Goal: Task Accomplishment & Management: Manage account settings

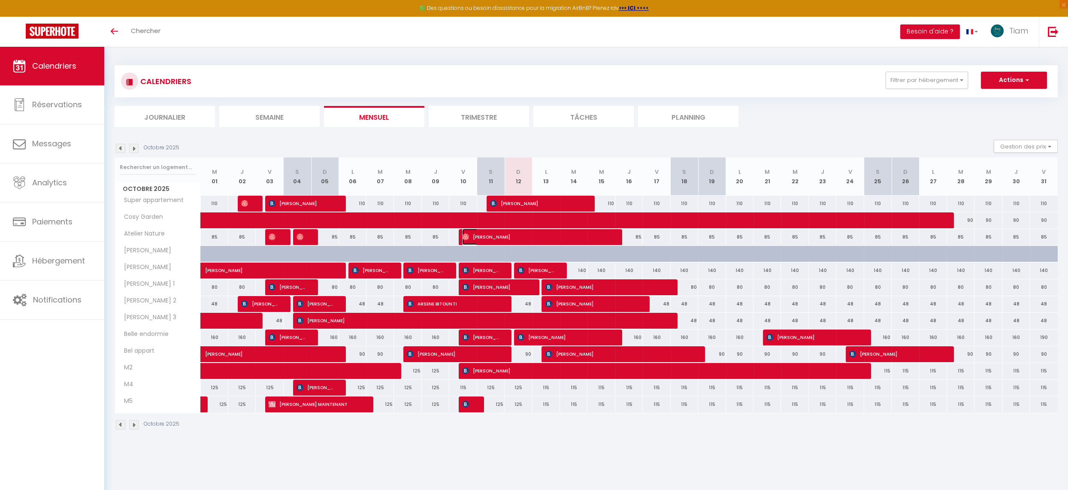
click at [605, 238] on span "[PERSON_NAME]" at bounding box center [535, 237] width 146 height 16
select select "OK"
select select "1"
select select "0"
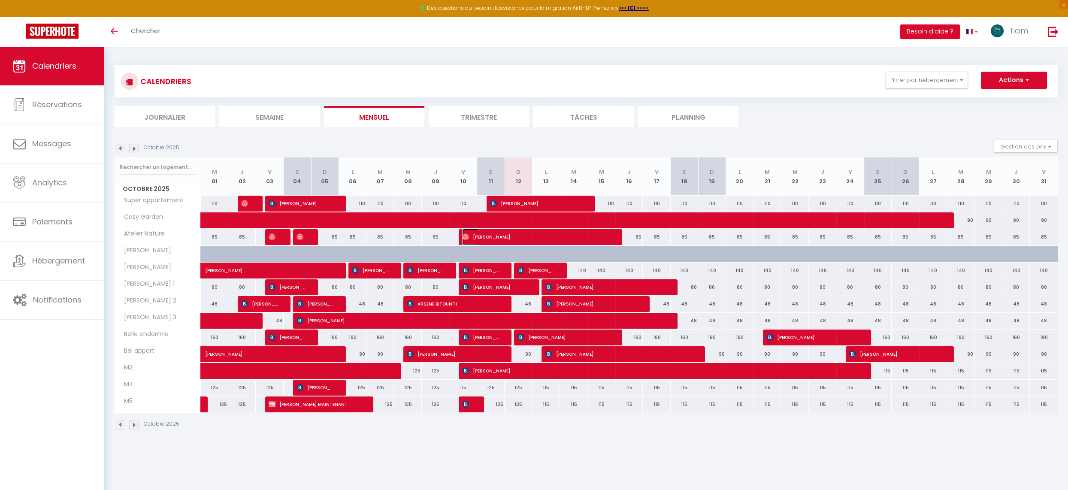
select select "1"
select select
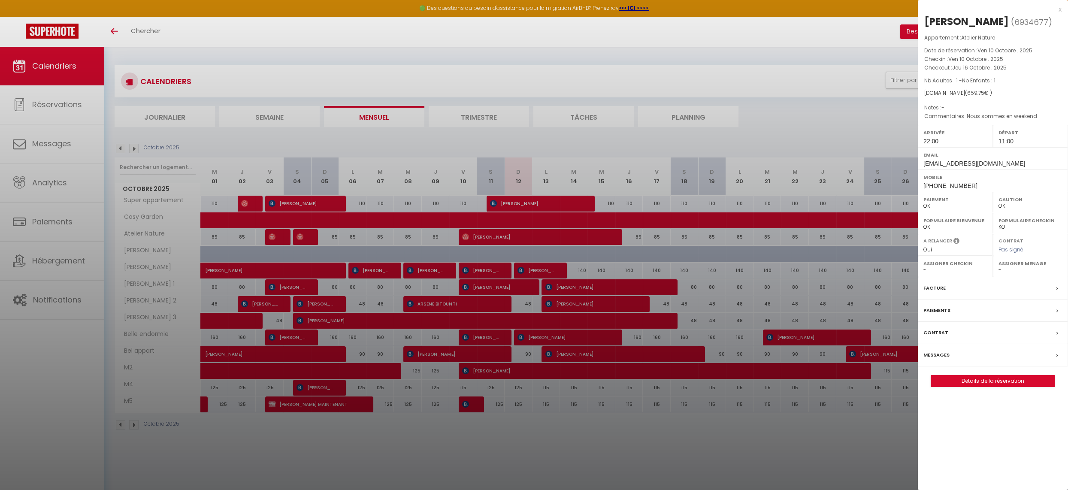
click at [1060, 9] on div "x" at bounding box center [989, 9] width 144 height 10
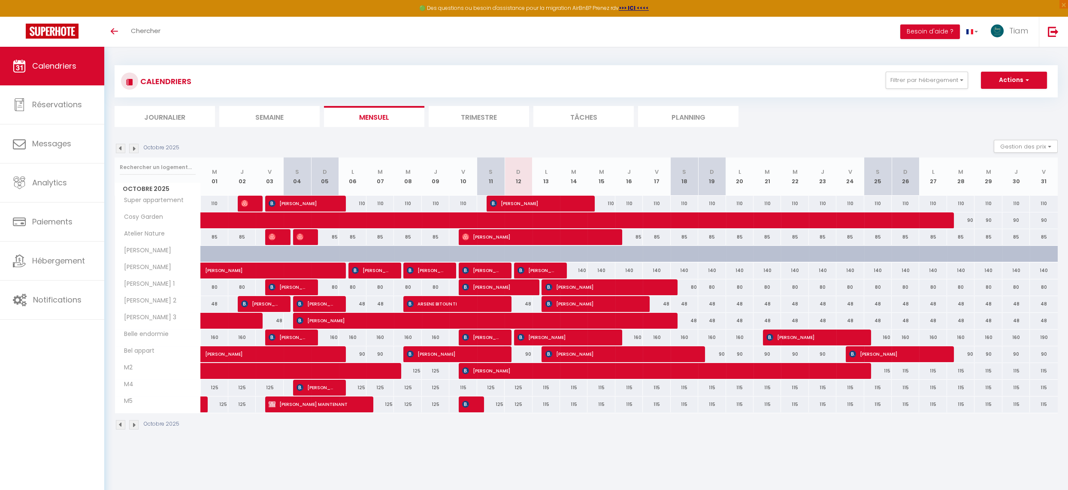
click at [605, 136] on section "Octobre 2025 Gestion des prix Nb Nuits minimum Règles Disponibilité Octobre 202…" at bounding box center [586, 284] width 943 height 307
